Goal: Information Seeking & Learning: Learn about a topic

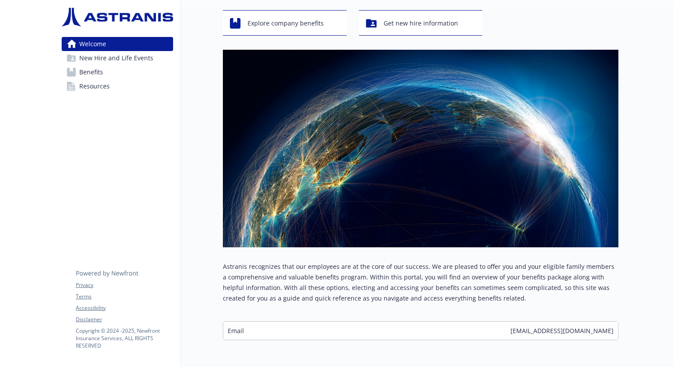
scroll to position [88, 0]
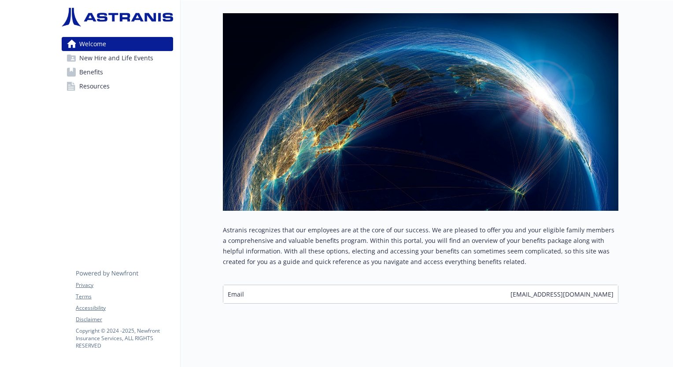
click at [125, 56] on span "New Hire and Life Events" at bounding box center [116, 58] width 74 height 14
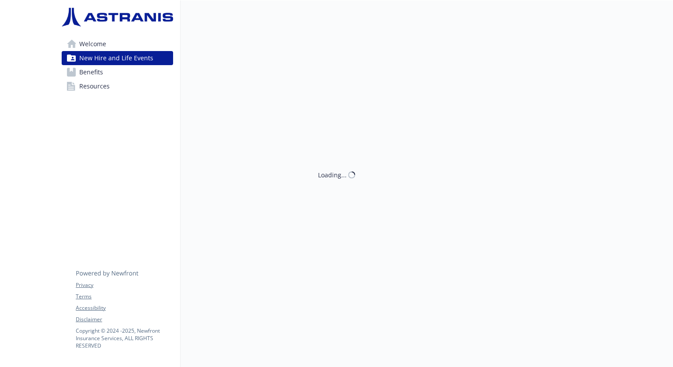
scroll to position [7, 0]
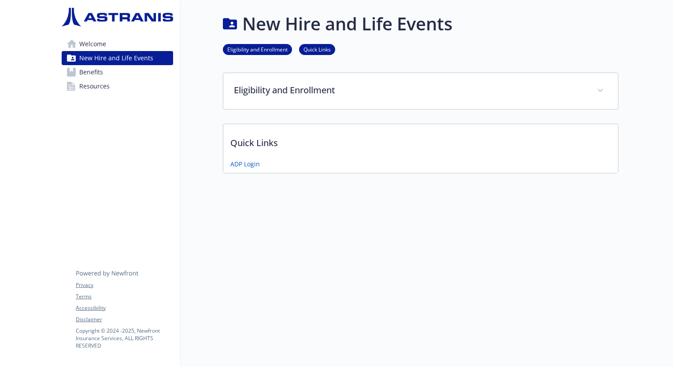
click at [130, 43] on link "Welcome" at bounding box center [117, 44] width 111 height 14
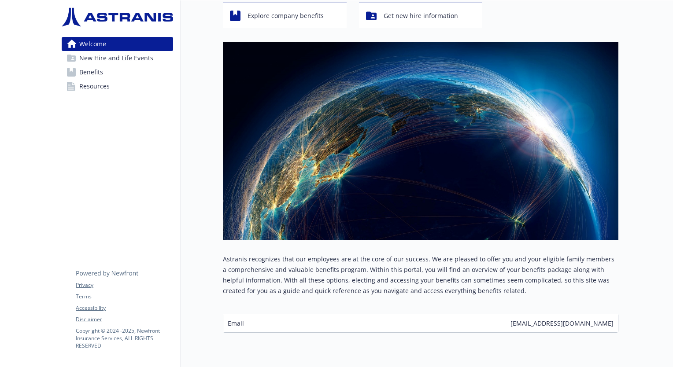
scroll to position [88, 0]
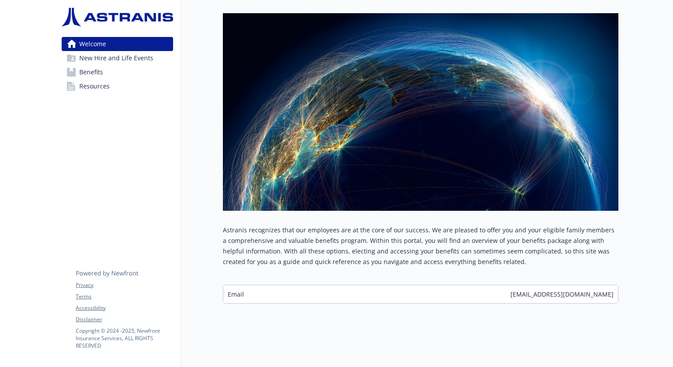
click at [99, 63] on span "New Hire and Life Events" at bounding box center [116, 58] width 74 height 14
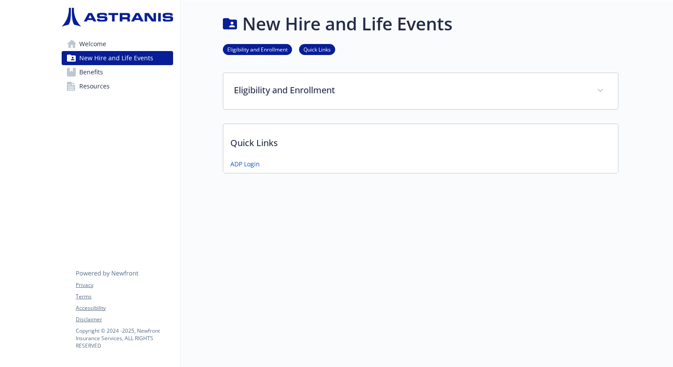
scroll to position [7, 0]
click at [106, 74] on link "Benefits" at bounding box center [117, 72] width 111 height 14
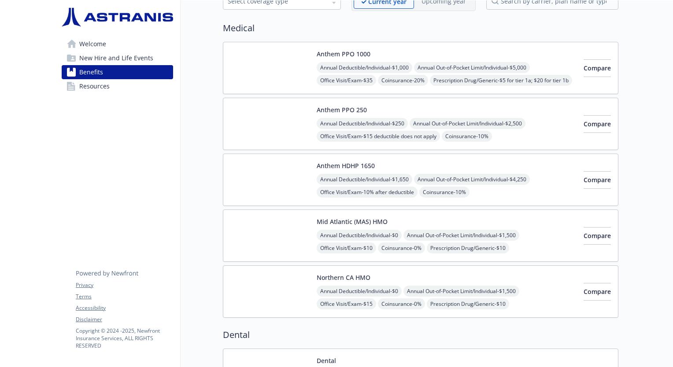
scroll to position [51, 0]
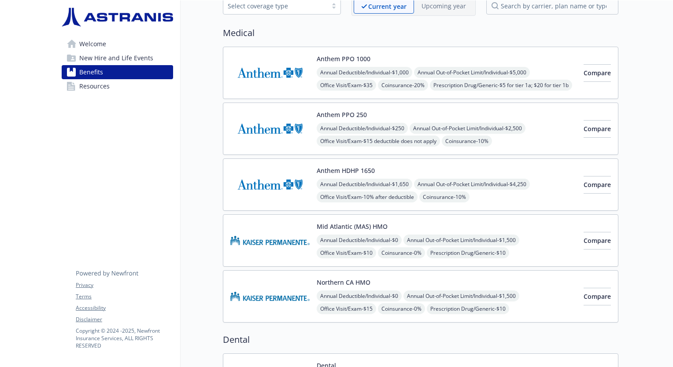
click at [110, 89] on link "Resources" at bounding box center [117, 86] width 111 height 14
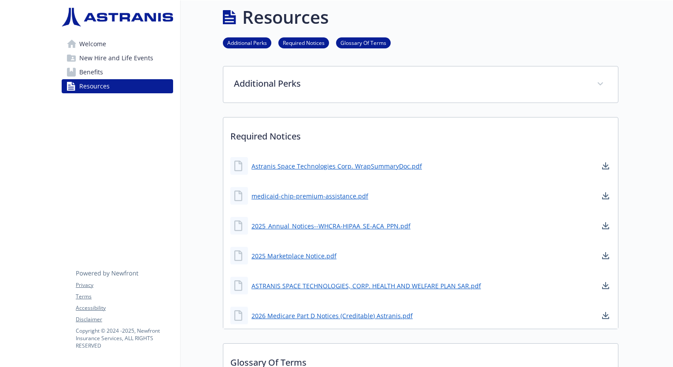
scroll to position [51, 0]
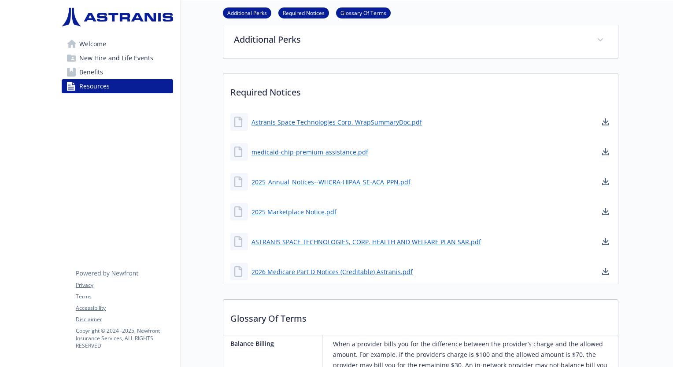
click at [114, 72] on link "Benefits" at bounding box center [117, 72] width 111 height 14
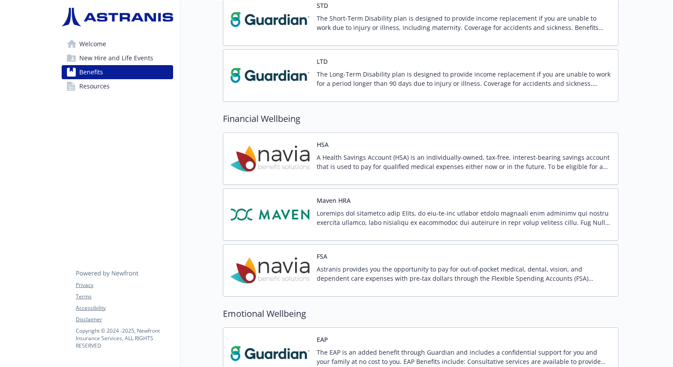
scroll to position [668, 0]
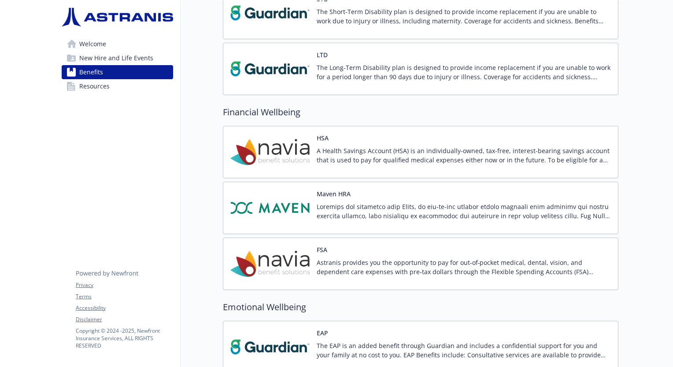
click at [100, 94] on div "Welcome New Hire and Life Events Benefits Resources Privacy Terms Accessibility…" at bounding box center [118, 55] width 126 height 111
click at [100, 91] on span "Resources" at bounding box center [94, 86] width 30 height 14
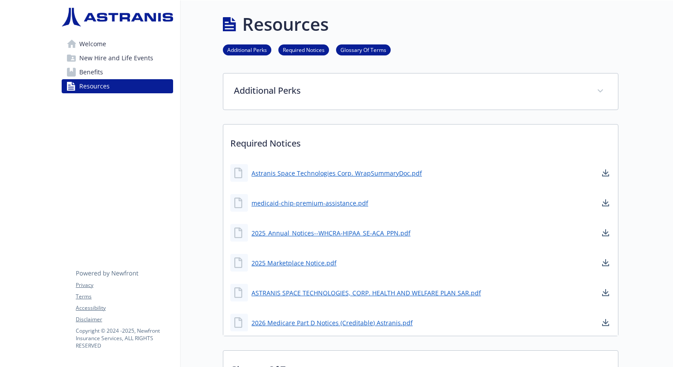
click at [92, 70] on span "Benefits" at bounding box center [91, 72] width 24 height 14
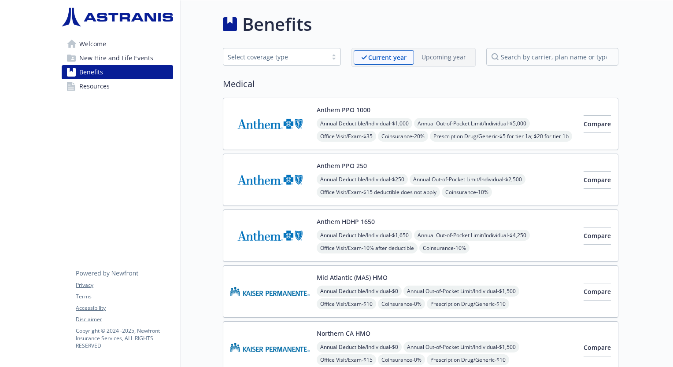
click at [108, 63] on span "New Hire and Life Events" at bounding box center [116, 58] width 74 height 14
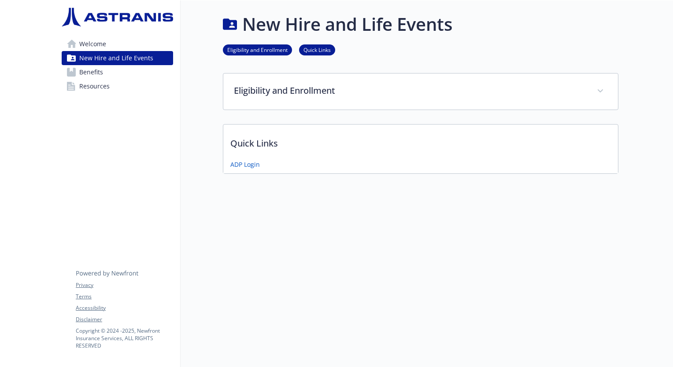
click at [116, 47] on link "Welcome" at bounding box center [117, 44] width 111 height 14
